Goal: Obtain resource: Download file/media

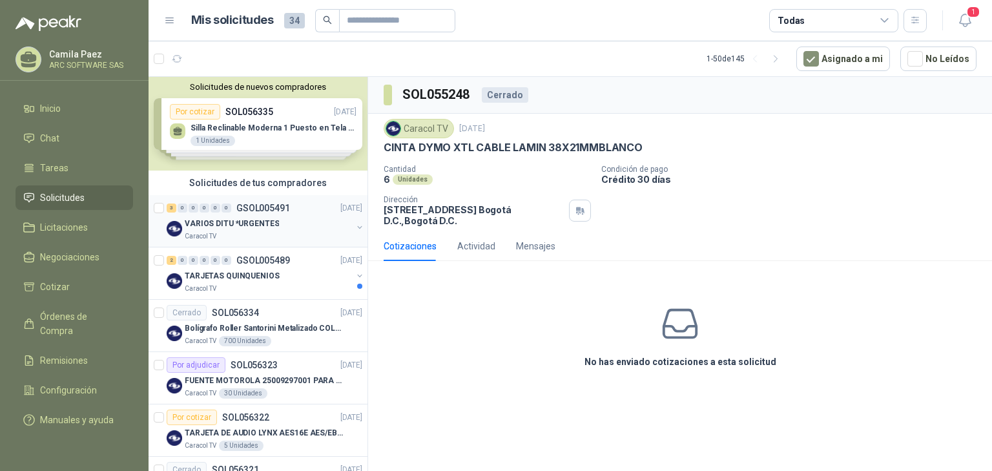
click at [237, 218] on p "VARIOS DITU *URGENTES" at bounding box center [232, 224] width 94 height 12
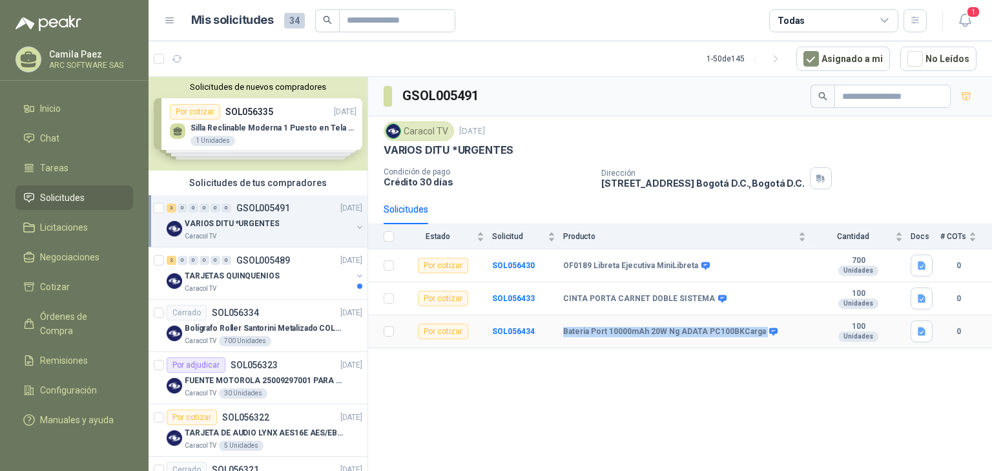
drag, startPoint x: 779, startPoint y: 326, endPoint x: 562, endPoint y: 325, distance: 217.1
click at [562, 325] on tr "Por cotizar SOL056434 Bateria Port 10000mAh 20W Ng ADATA PC100BKCarga 100 Unida…" at bounding box center [680, 331] width 624 height 33
click at [728, 300] on div "CINTA PORTA CARNET DOBLE SISTEMA" at bounding box center [684, 299] width 243 height 10
click at [707, 328] on b "Bateria Port 10000mAh 20W Ng ADATA PC100BKCarga" at bounding box center [664, 332] width 203 height 10
click at [769, 328] on icon at bounding box center [773, 332] width 8 height 8
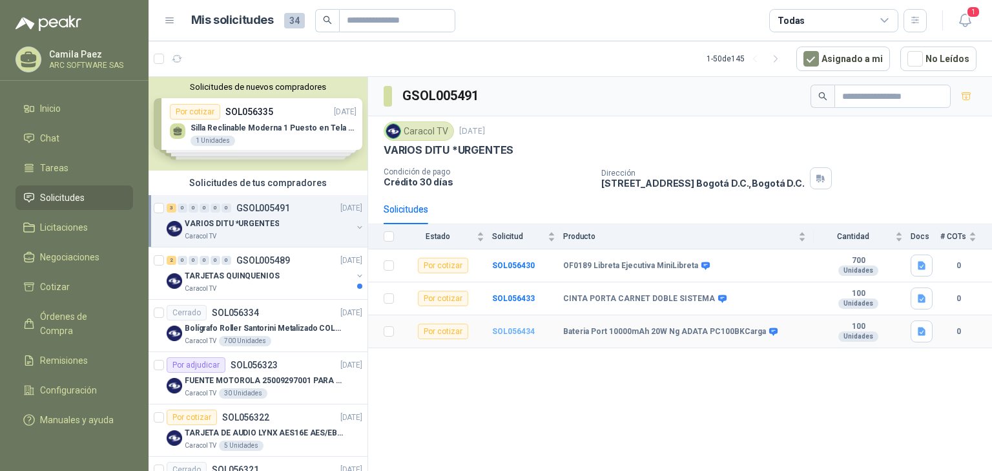
click at [501, 327] on b "SOL056434" at bounding box center [513, 331] width 43 height 9
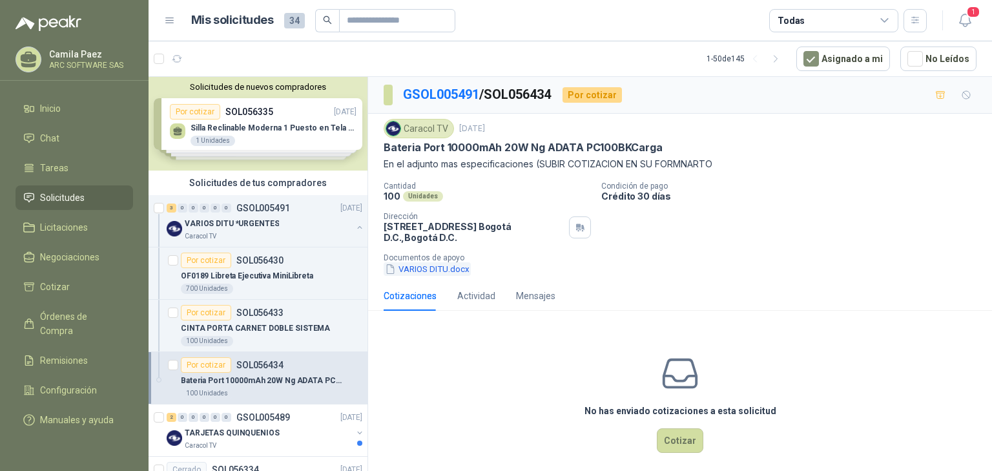
click at [459, 270] on button "VARIOS DITU.docx" at bounding box center [427, 269] width 87 height 14
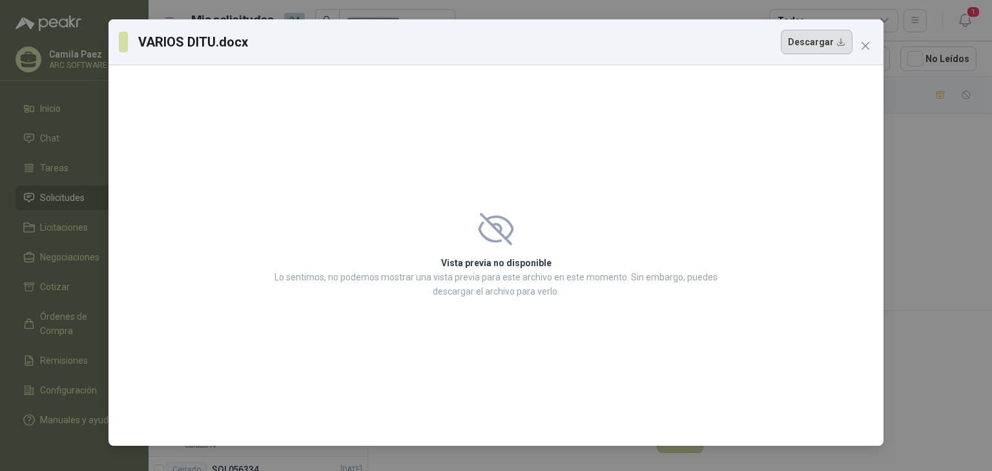
click at [808, 36] on button "Descargar" at bounding box center [817, 42] width 72 height 25
click at [868, 44] on icon "close" at bounding box center [865, 46] width 10 height 10
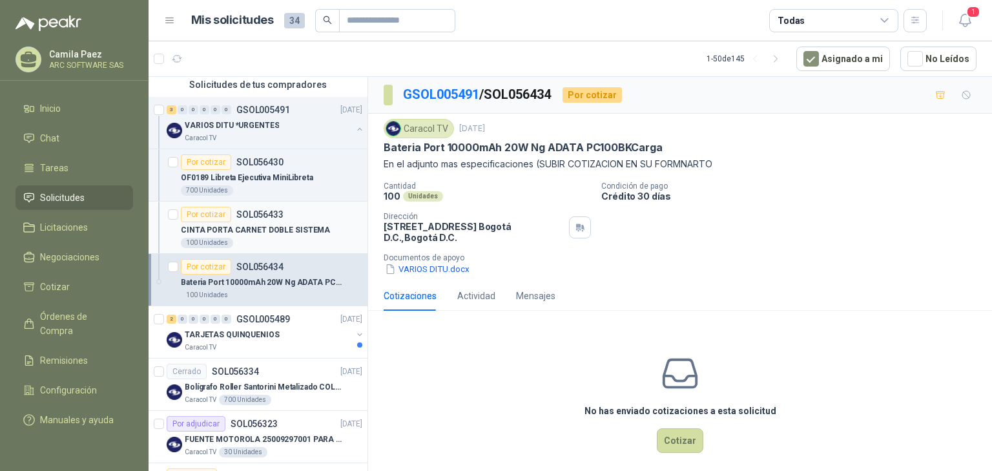
scroll to position [155, 0]
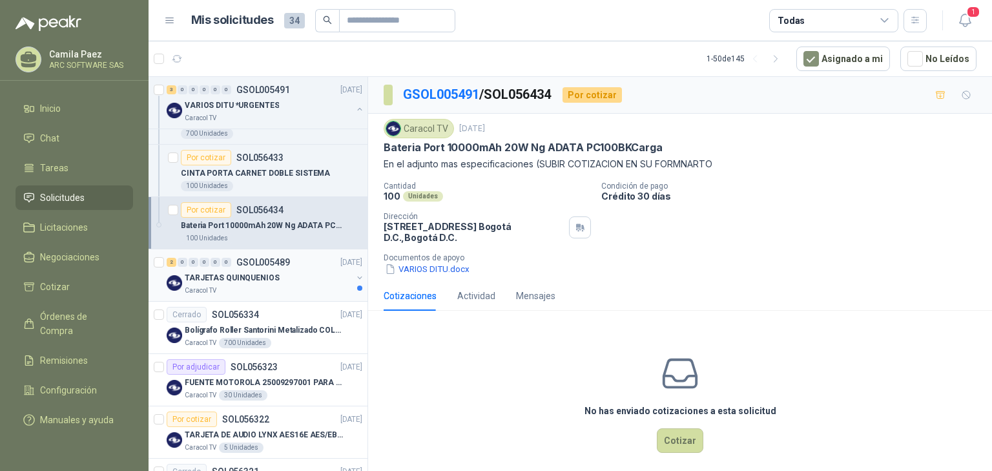
click at [260, 281] on p "TARJETAS QUINQUENIOS" at bounding box center [232, 278] width 95 height 12
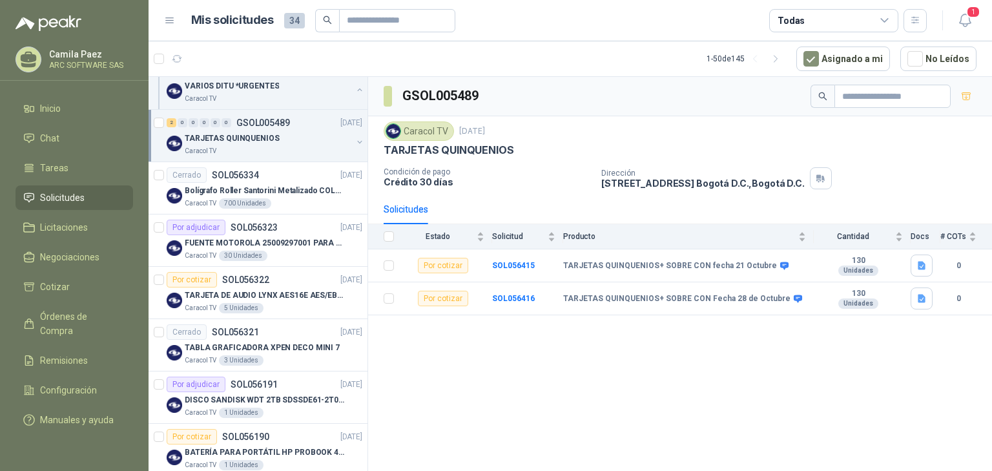
scroll to position [310, 0]
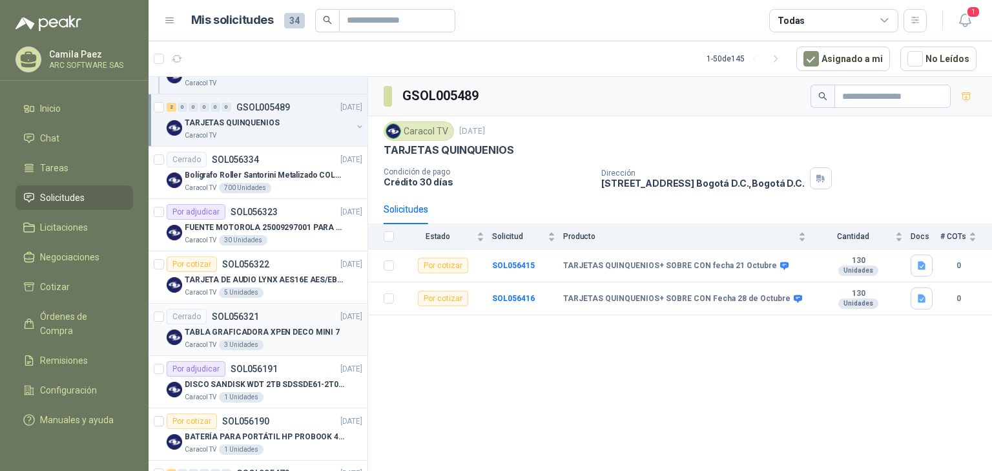
click at [276, 331] on p "TABLA GRAFICADORA XPEN DECO MINI 7" at bounding box center [262, 332] width 155 height 12
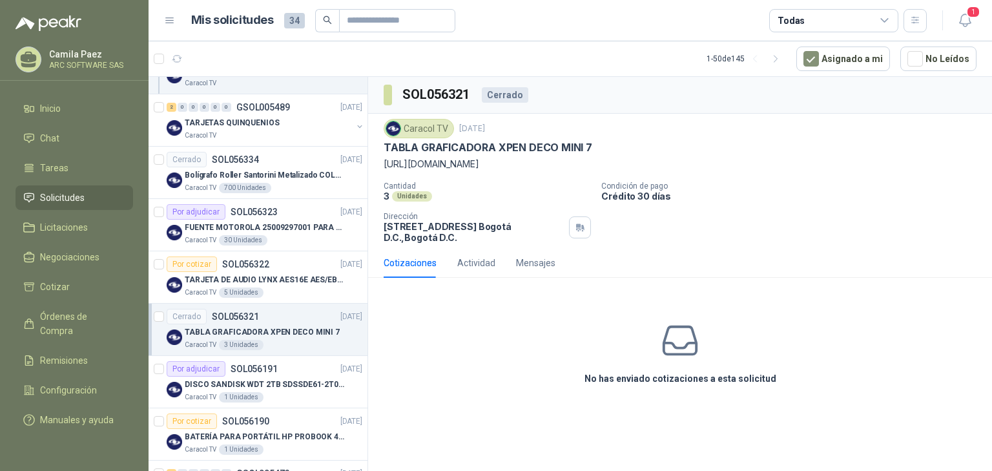
click at [531, 163] on p "[URL][DOMAIN_NAME]" at bounding box center [680, 164] width 593 height 14
drag, startPoint x: 591, startPoint y: 162, endPoint x: 373, endPoint y: 170, distance: 218.5
click at [373, 170] on div "Caracol TV [DATE] TABLA GRAFICADORA XPEN DECO MINI 7 [URL][DOMAIN_NAME] Cantida…" at bounding box center [680, 181] width 624 height 134
copy p "[URL][DOMAIN_NAME]"
